Goal: Task Accomplishment & Management: Manage account settings

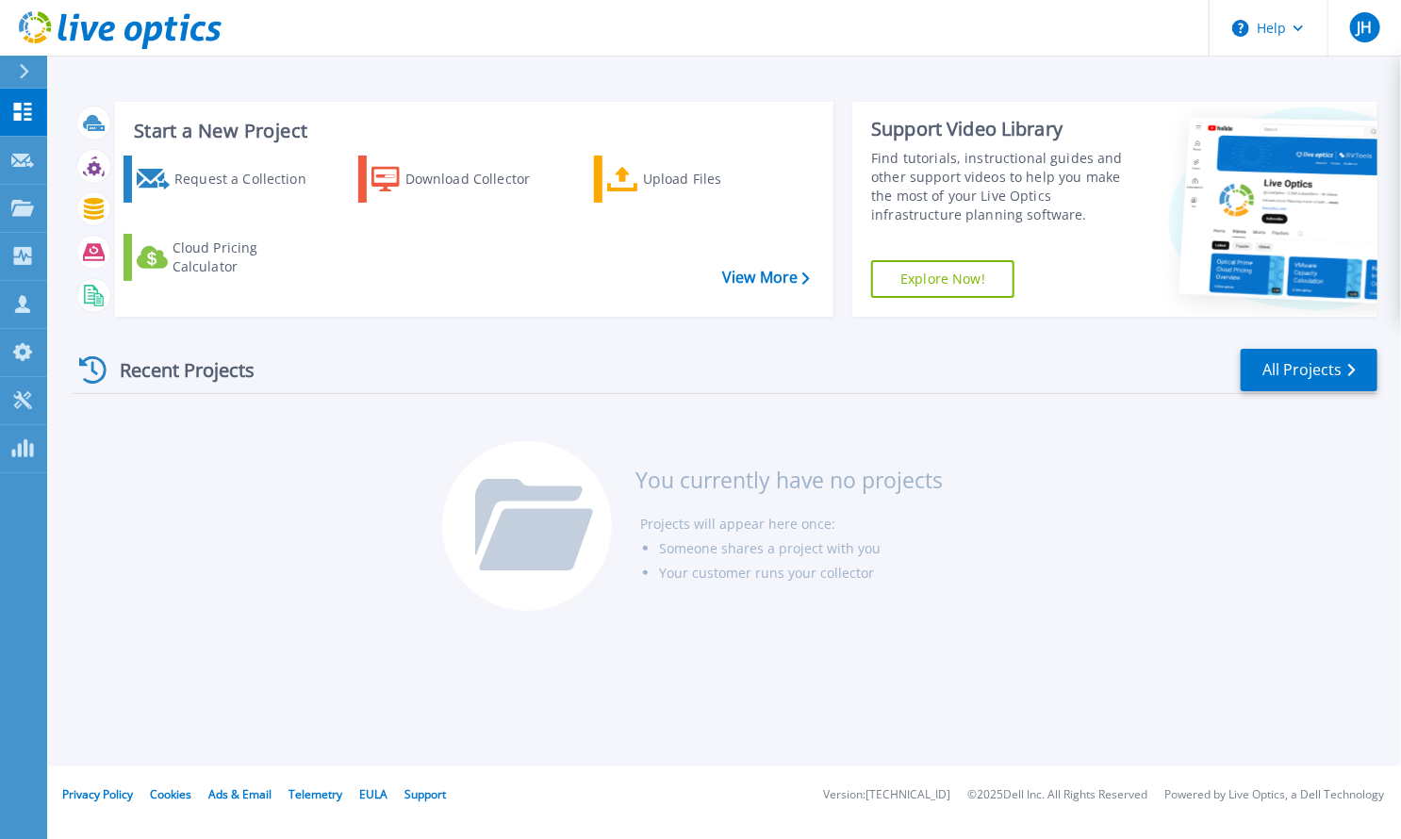
click at [242, 447] on div "Recent Projects All Projects You currently have no projects Projects will appea…" at bounding box center [725, 481] width 1305 height 298
click at [1367, 27] on span "JH" at bounding box center [1364, 27] width 15 height 15
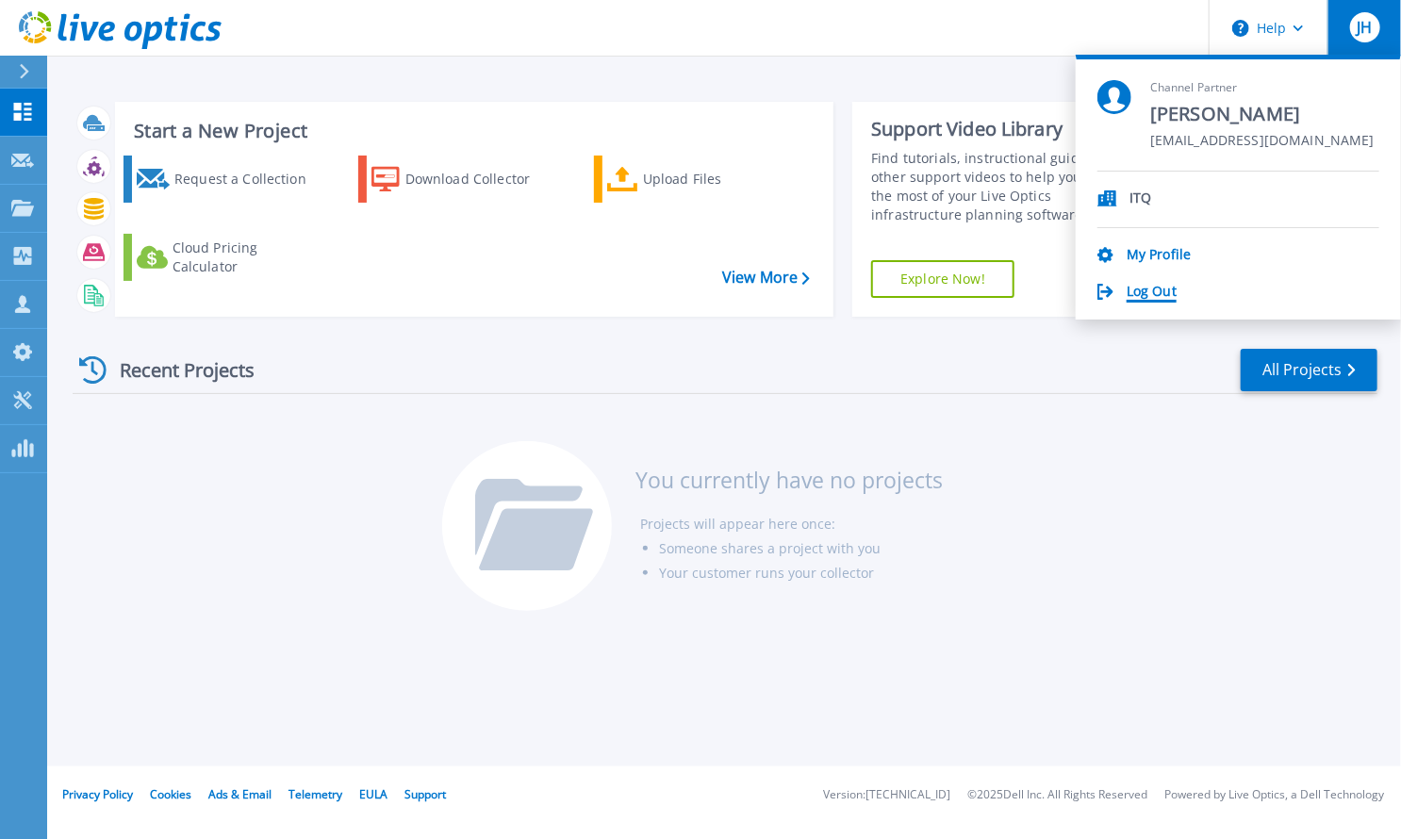
click at [1151, 288] on link "Log Out" at bounding box center [1152, 293] width 50 height 18
